Goal: Task Accomplishment & Management: Use online tool/utility

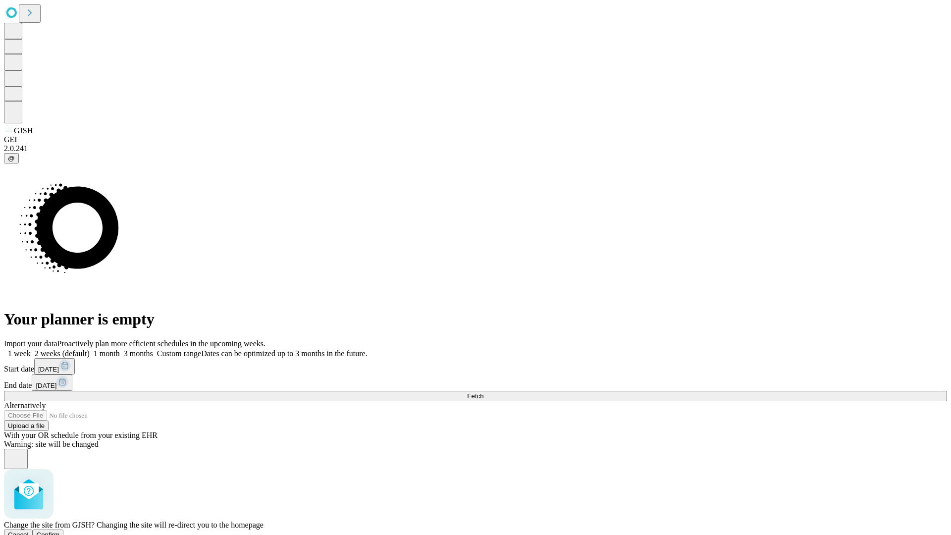
click at [60, 531] on span "Confirm" at bounding box center [48, 534] width 23 height 7
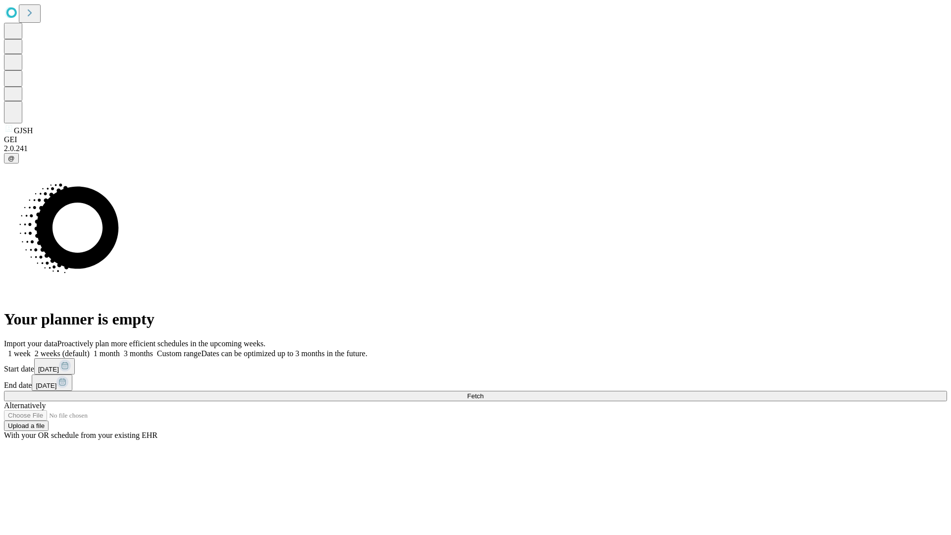
click at [120, 349] on label "1 month" at bounding box center [105, 353] width 30 height 8
click at [483, 392] on span "Fetch" at bounding box center [475, 395] width 16 height 7
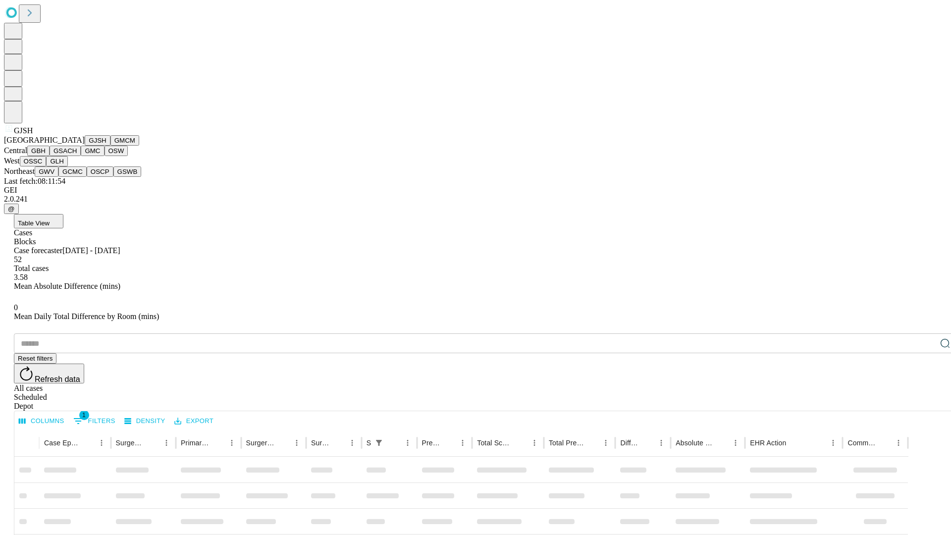
click at [110, 146] on button "GMCM" at bounding box center [124, 140] width 29 height 10
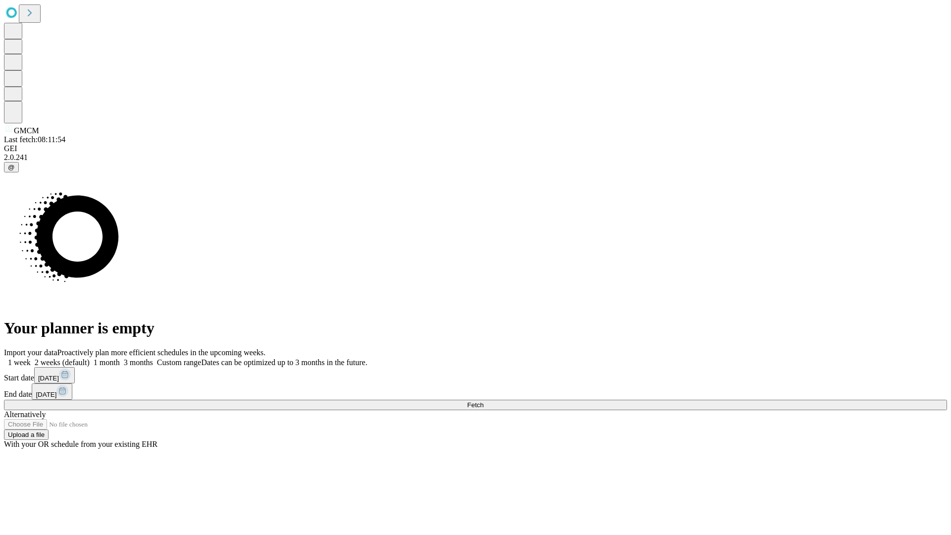
click at [120, 358] on label "1 month" at bounding box center [105, 362] width 30 height 8
click at [483, 401] on span "Fetch" at bounding box center [475, 404] width 16 height 7
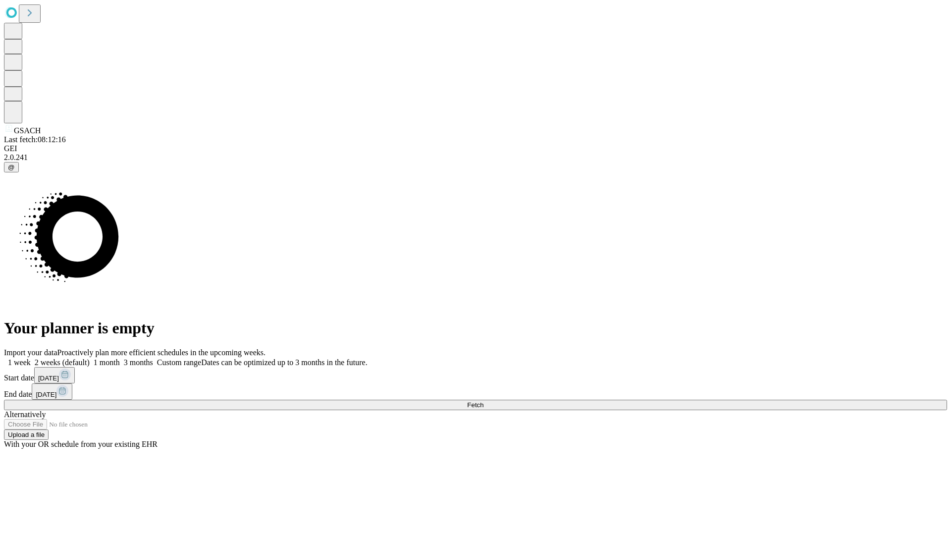
click at [120, 358] on label "1 month" at bounding box center [105, 362] width 30 height 8
click at [483, 401] on span "Fetch" at bounding box center [475, 404] width 16 height 7
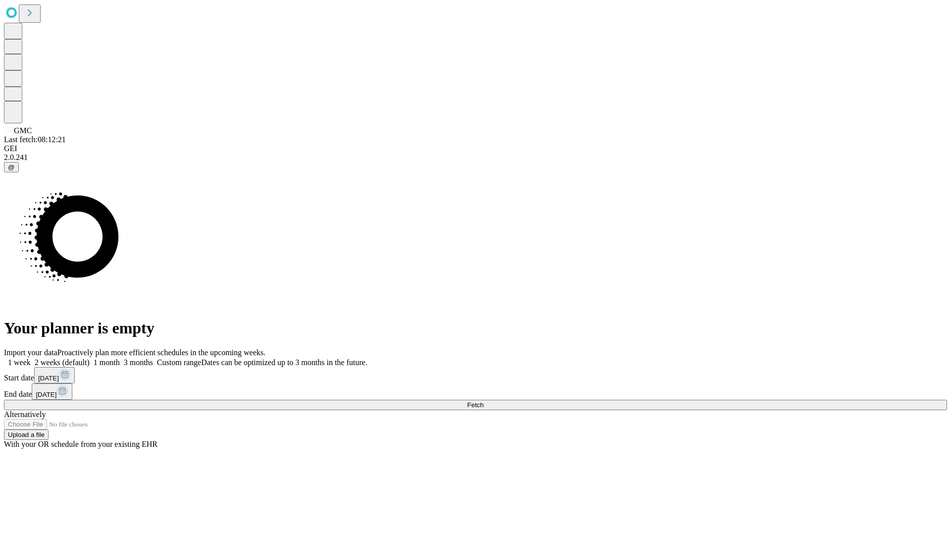
click at [120, 358] on label "1 month" at bounding box center [105, 362] width 30 height 8
click at [483, 401] on span "Fetch" at bounding box center [475, 404] width 16 height 7
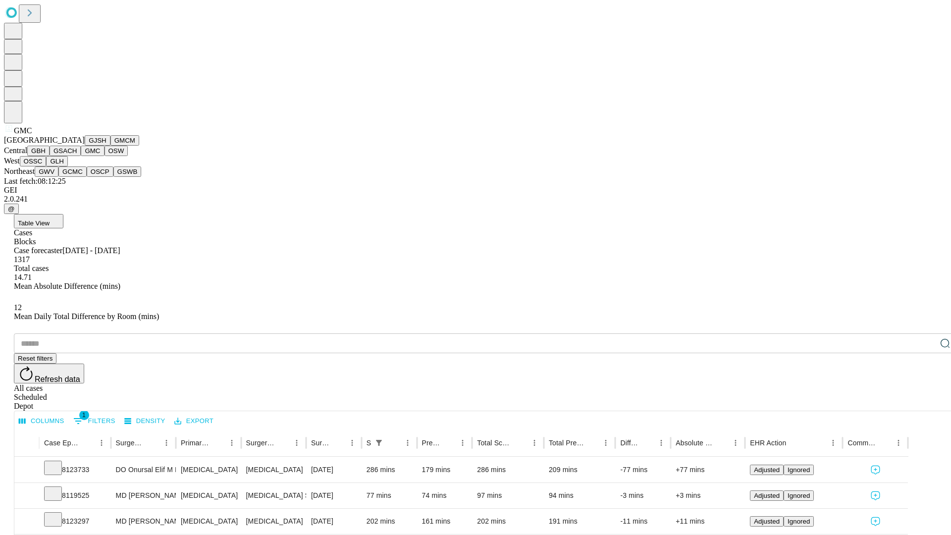
click at [104, 156] on button "OSW" at bounding box center [116, 151] width 24 height 10
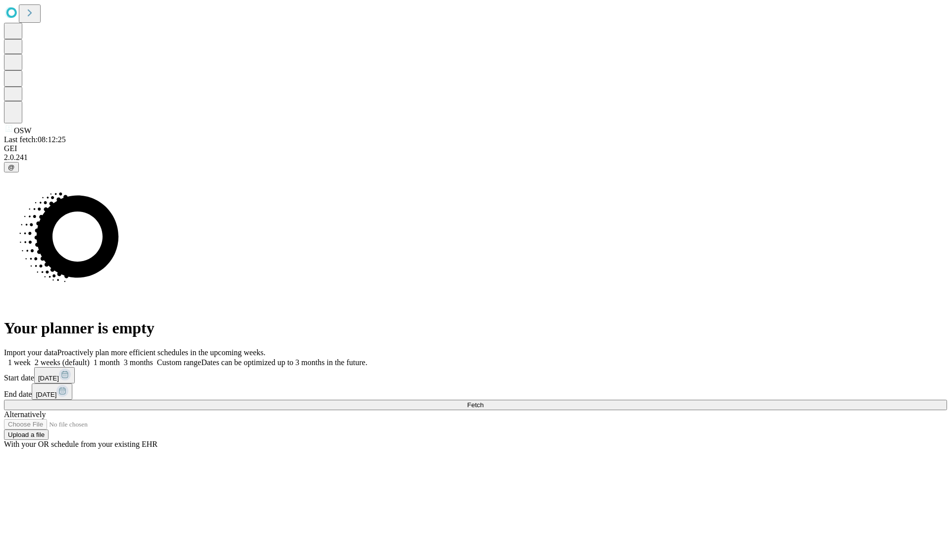
click at [120, 358] on label "1 month" at bounding box center [105, 362] width 30 height 8
click at [483, 401] on span "Fetch" at bounding box center [475, 404] width 16 height 7
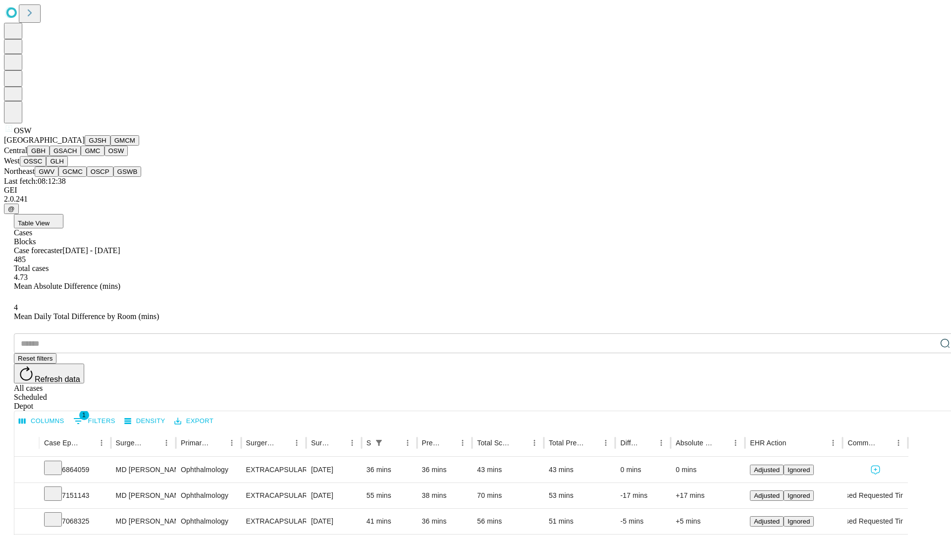
click at [47, 166] on button "OSSC" at bounding box center [33, 161] width 27 height 10
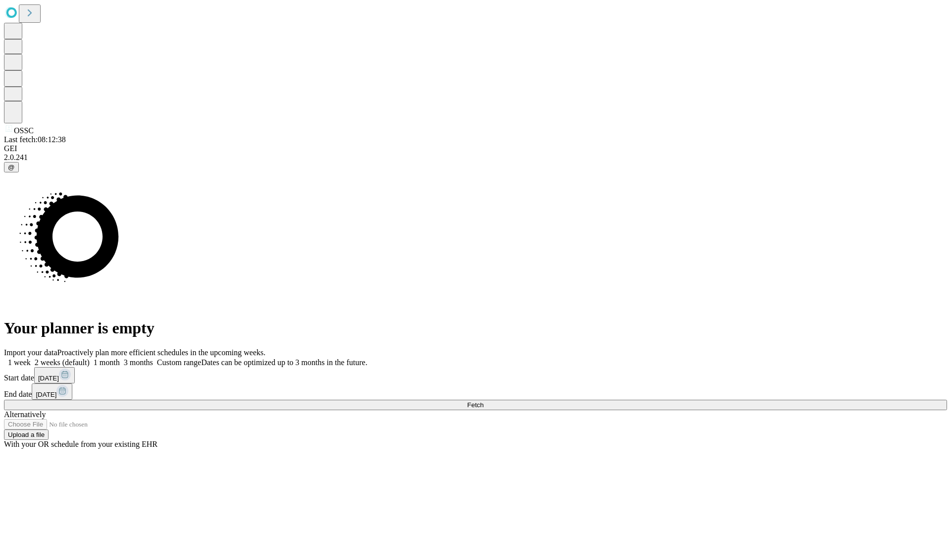
click at [120, 358] on label "1 month" at bounding box center [105, 362] width 30 height 8
click at [483, 401] on span "Fetch" at bounding box center [475, 404] width 16 height 7
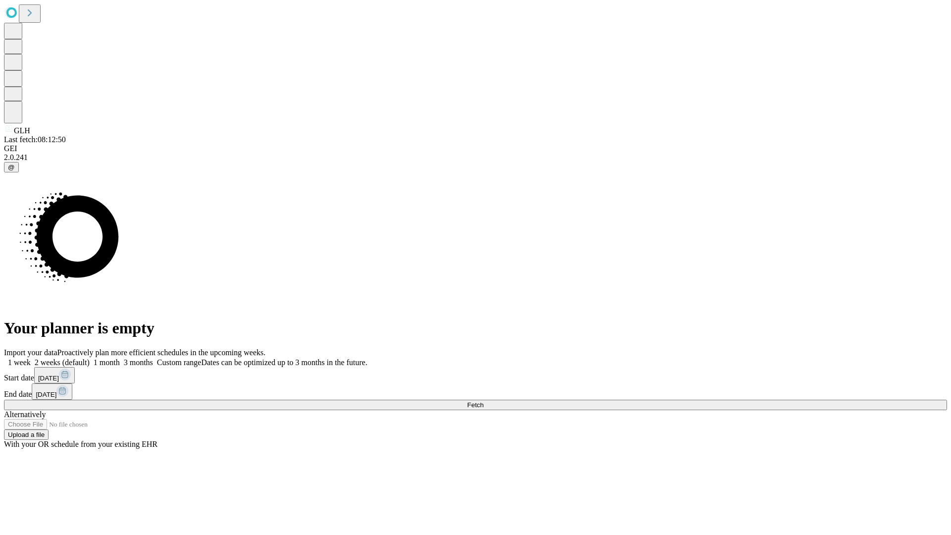
click at [483, 401] on span "Fetch" at bounding box center [475, 404] width 16 height 7
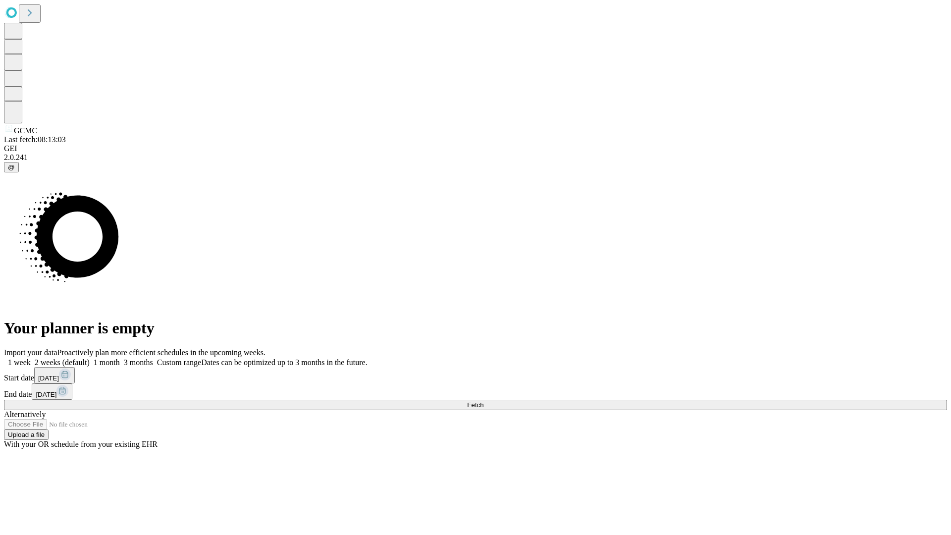
click at [120, 358] on label "1 month" at bounding box center [105, 362] width 30 height 8
click at [483, 401] on span "Fetch" at bounding box center [475, 404] width 16 height 7
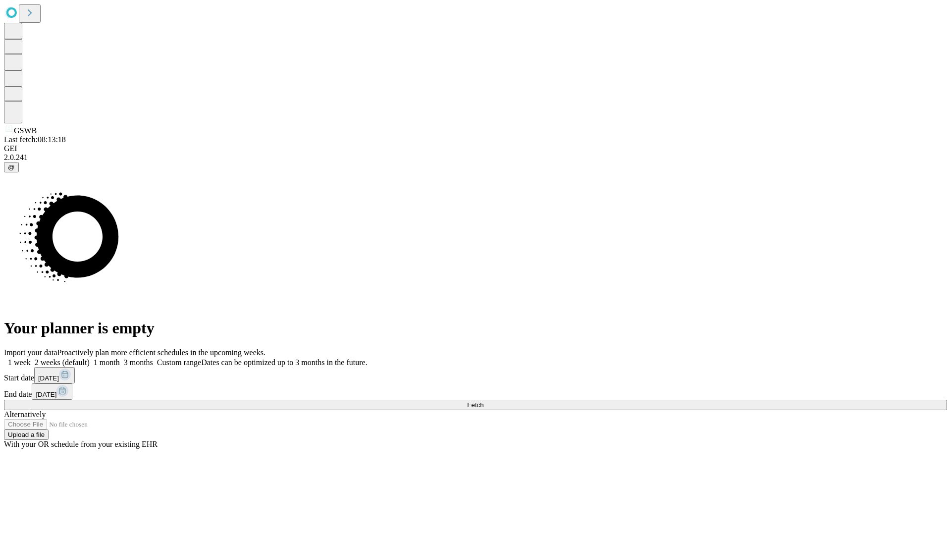
click at [483, 401] on span "Fetch" at bounding box center [475, 404] width 16 height 7
